Goal: Task Accomplishment & Management: Use online tool/utility

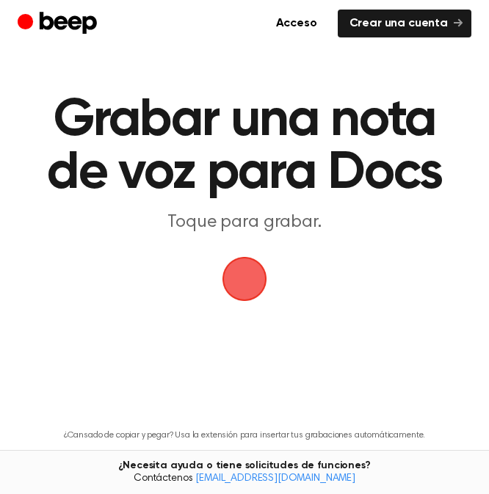
click at [258, 286] on span "button" at bounding box center [244, 278] width 41 height 41
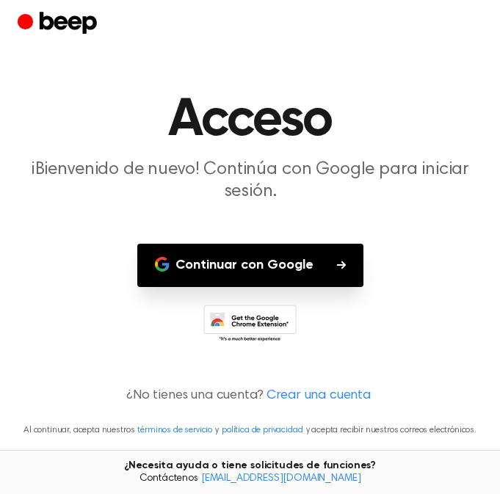
click at [275, 253] on button "Continuar con Google" at bounding box center [250, 265] width 226 height 43
click at [243, 265] on font "Continuar con Google" at bounding box center [244, 264] width 138 height 13
